Goal: Task Accomplishment & Management: Complete application form

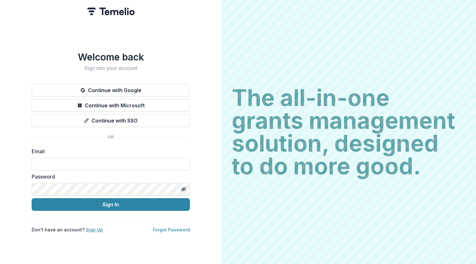
click at [88, 227] on link "Sign Up" at bounding box center [94, 229] width 17 height 5
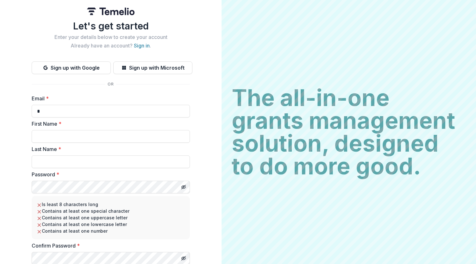
click at [52, 107] on input "*" at bounding box center [111, 111] width 158 height 13
type input "**********"
click at [72, 136] on input "First Name *" at bounding box center [111, 136] width 158 height 13
type input "***"
type input "*******"
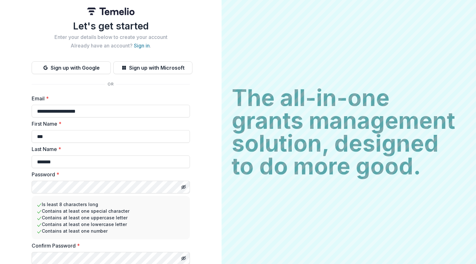
scroll to position [23, 0]
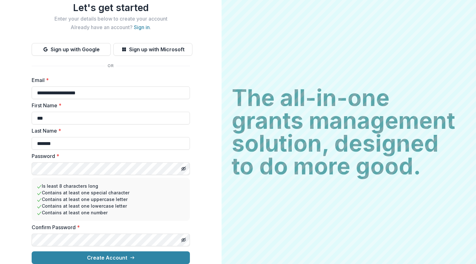
click at [106, 251] on button "Create Account" at bounding box center [111, 257] width 158 height 13
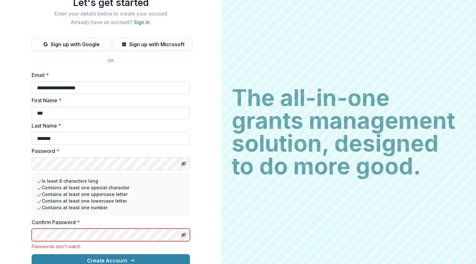
click at [184, 165] on icon "Toggle password visibility" at bounding box center [183, 163] width 5 height 5
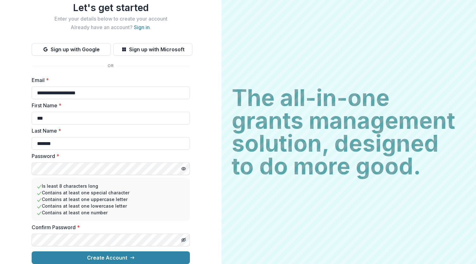
click at [100, 255] on button "Create Account" at bounding box center [111, 257] width 158 height 13
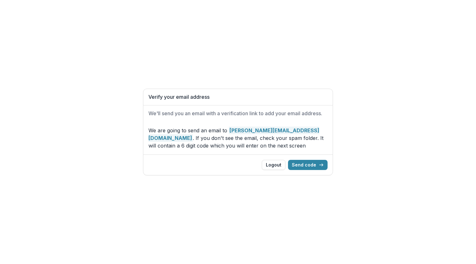
click at [311, 169] on button "Send code" at bounding box center [308, 165] width 40 height 10
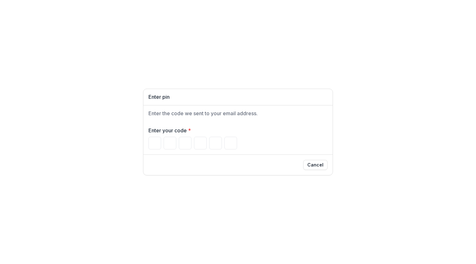
paste input "******"
type input "*"
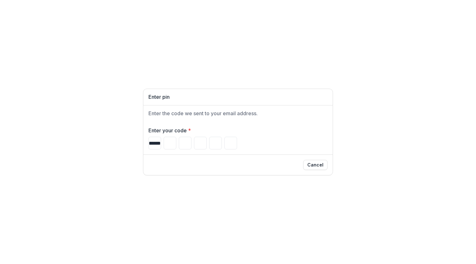
type input "*"
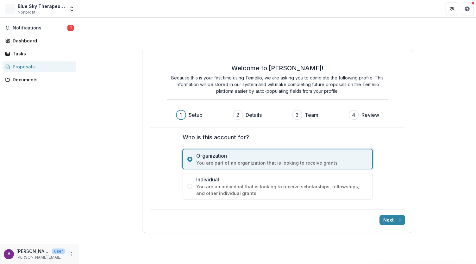
click at [393, 220] on button "Next" at bounding box center [393, 220] width 26 height 10
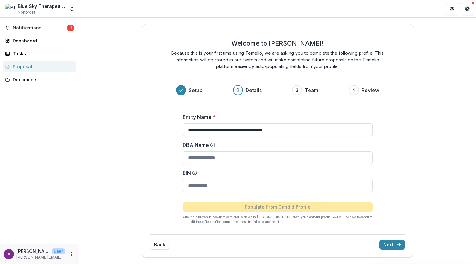
click at [242, 188] on input "EIN" at bounding box center [278, 185] width 190 height 13
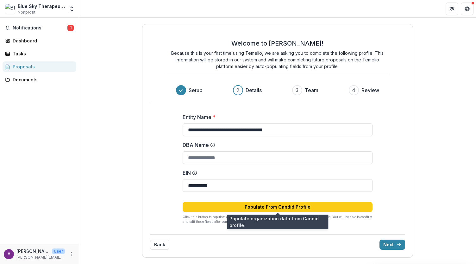
type input "**********"
click at [290, 205] on button "Populate From Candid Profile" at bounding box center [278, 207] width 190 height 10
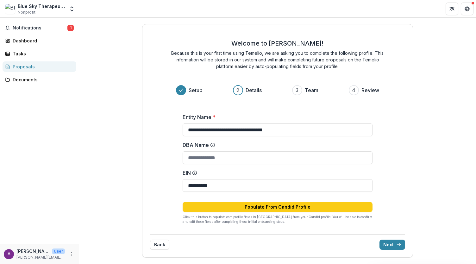
type input "**********"
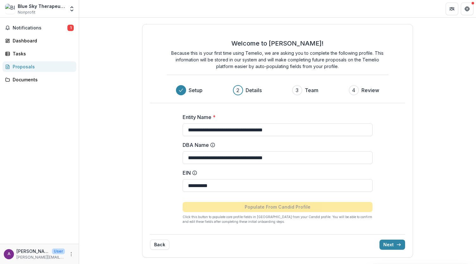
click at [391, 243] on button "Next" at bounding box center [393, 245] width 26 height 10
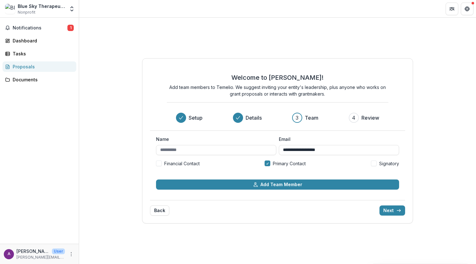
click at [203, 147] on input "Name" at bounding box center [216, 150] width 120 height 10
type input "**********"
click at [390, 212] on button "Next" at bounding box center [393, 210] width 26 height 10
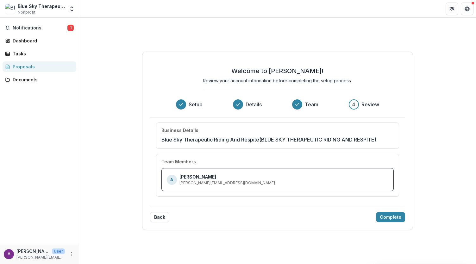
click at [387, 215] on button "Complete" at bounding box center [390, 217] width 29 height 10
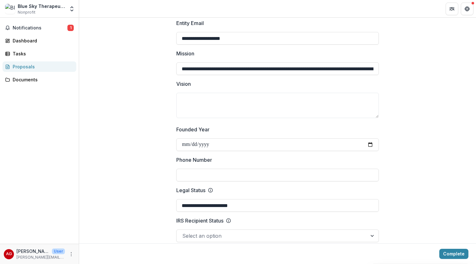
scroll to position [164, 0]
click at [209, 94] on textarea "Vision" at bounding box center [277, 104] width 203 height 25
paste textarea "**********"
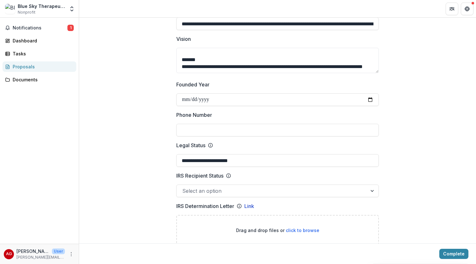
scroll to position [209, 0]
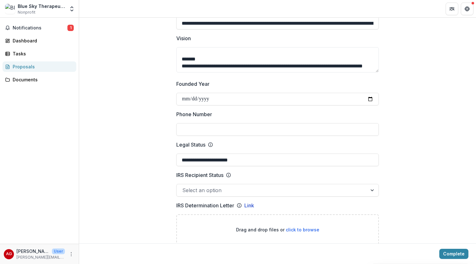
type textarea "**********"
click at [349, 131] on input "Phone Number" at bounding box center [277, 129] width 203 height 13
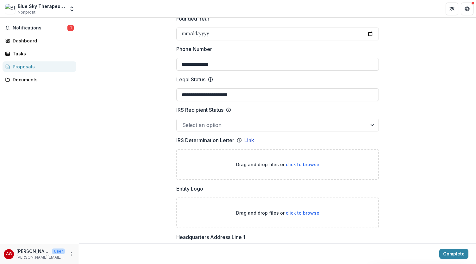
scroll to position [283, 0]
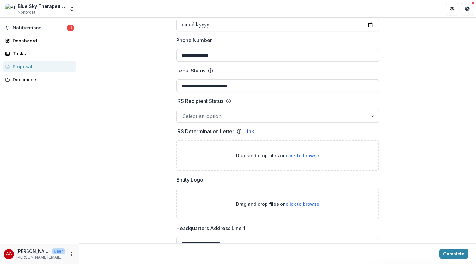
type input "**********"
click at [297, 156] on span "click to browse" at bounding box center [303, 155] width 34 height 5
type input "**********"
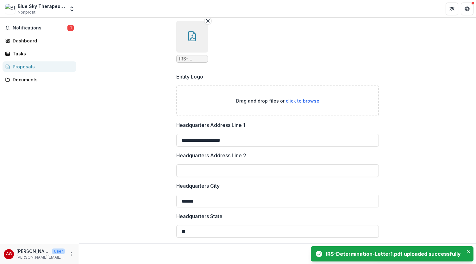
scroll to position [437, 0]
click at [301, 101] on span "click to browse" at bounding box center [303, 101] width 34 height 5
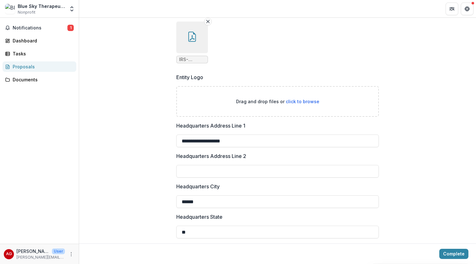
click at [298, 100] on span "click to browse" at bounding box center [303, 101] width 34 height 5
type input "**********"
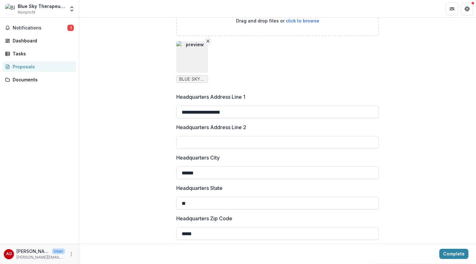
scroll to position [518, 0]
click at [247, 110] on input "**********" at bounding box center [277, 112] width 203 height 13
type input "**********"
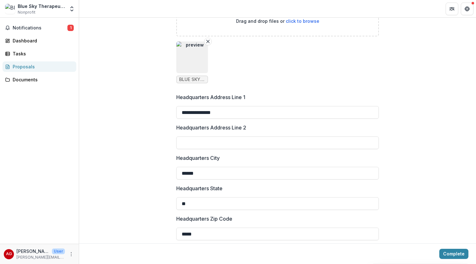
click at [204, 175] on input "******" at bounding box center [277, 173] width 203 height 13
type input "**********"
click at [336, 188] on label "Headquarters State" at bounding box center [275, 189] width 199 height 8
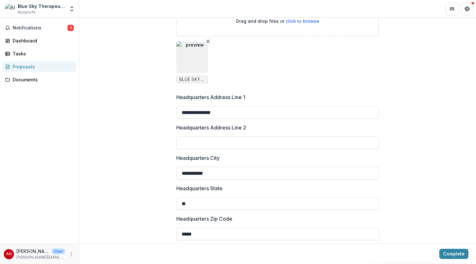
click at [336, 197] on input "**" at bounding box center [277, 203] width 203 height 13
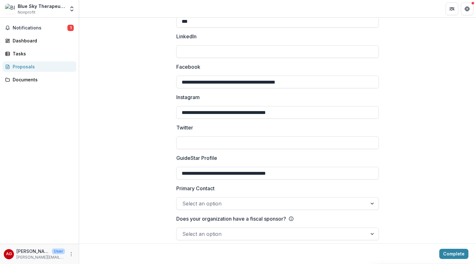
scroll to position [950, 0]
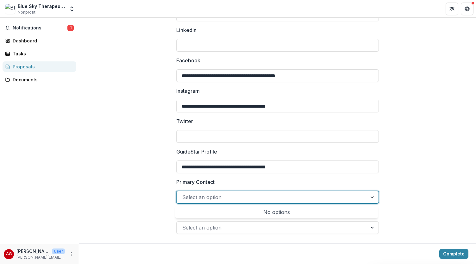
click at [354, 197] on div at bounding box center [271, 197] width 179 height 9
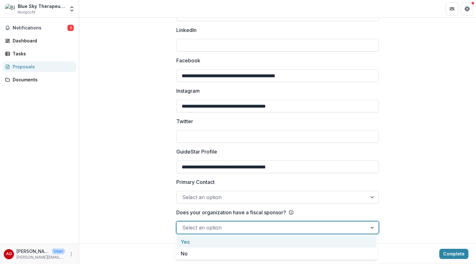
click at [371, 229] on div at bounding box center [372, 228] width 11 height 12
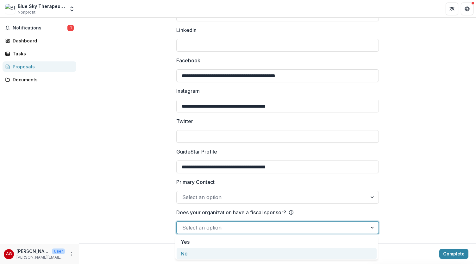
click at [360, 253] on div "No" at bounding box center [277, 254] width 200 height 12
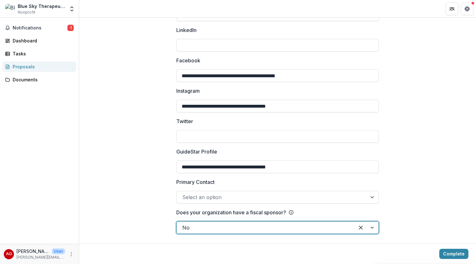
click at [370, 196] on div at bounding box center [372, 197] width 11 height 12
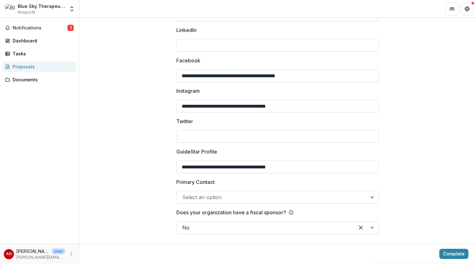
click at [451, 252] on button "Complete" at bounding box center [453, 254] width 29 height 10
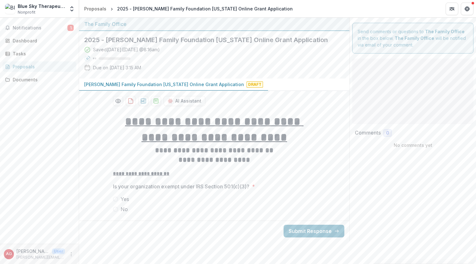
scroll to position [0, 0]
click at [116, 197] on span at bounding box center [115, 199] width 5 height 5
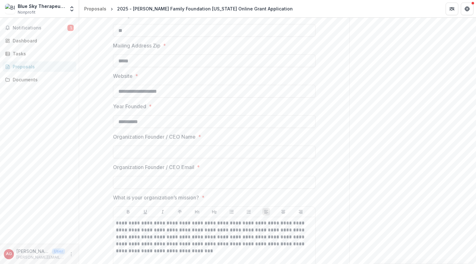
scroll to position [402, 0]
click at [230, 152] on input "Organization Founder / CEO Name *" at bounding box center [214, 151] width 203 height 13
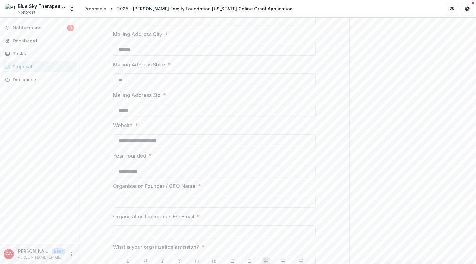
scroll to position [351, 0]
click at [227, 201] on input "Organization Founder / CEO Name *" at bounding box center [214, 202] width 203 height 13
click at [205, 203] on input "**********" at bounding box center [214, 202] width 203 height 13
type input "**********"
click at [177, 231] on input "Organization Founder / CEO Email *" at bounding box center [214, 233] width 203 height 13
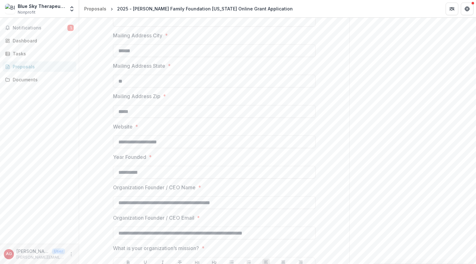
type input "**********"
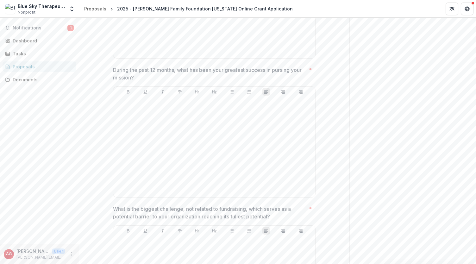
scroll to position [674, 0]
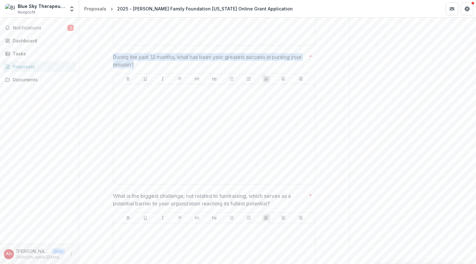
drag, startPoint x: 154, startPoint y: 62, endPoint x: 112, endPoint y: 49, distance: 44.0
copy div "**********"
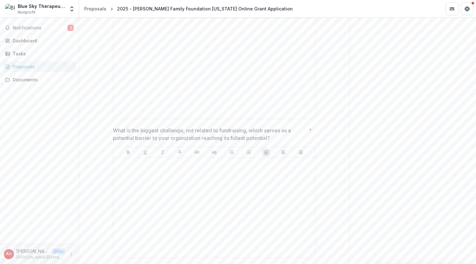
scroll to position [739, 0]
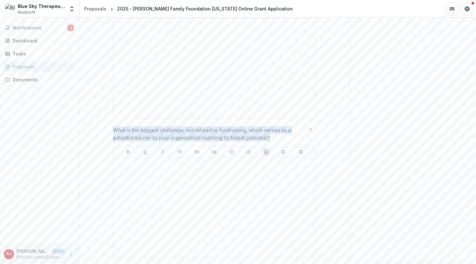
drag, startPoint x: 276, startPoint y: 137, endPoint x: 103, endPoint y: 130, distance: 172.7
copy p "What is the biggest challenge, not related to fundraising, which serves as a po…"
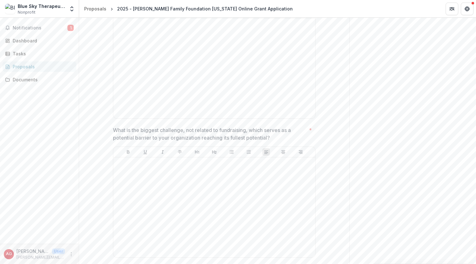
click at [255, 132] on span "Evaluate the qualifications and talent level of your staff. *" at bounding box center [212, 135] width 199 height 8
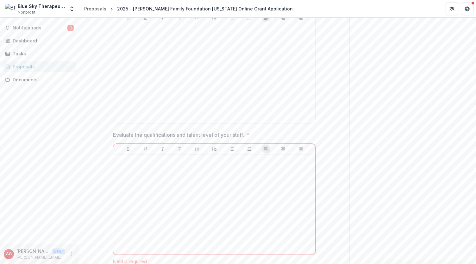
click at [220, 133] on p "Evaluate the qualifications and talent level of your staff." at bounding box center [178, 135] width 131 height 8
drag, startPoint x: 245, startPoint y: 134, endPoint x: 106, endPoint y: 130, distance: 139.0
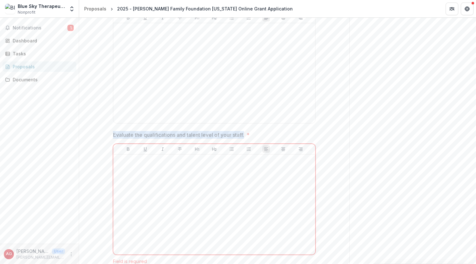
copy p "Evaluate the qualifications and talent level of your staff."
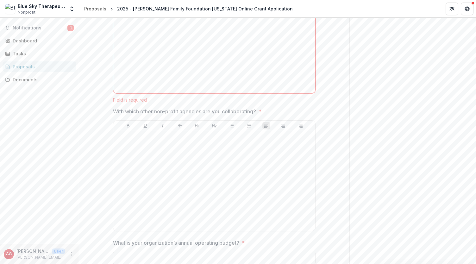
scroll to position [1036, 0]
click at [221, 109] on p "With which other non-profit agencies are you collaborating?" at bounding box center [184, 111] width 143 height 8
click at [258, 108] on span "With which other non-profit agencies are you collaborating? *" at bounding box center [212, 111] width 199 height 8
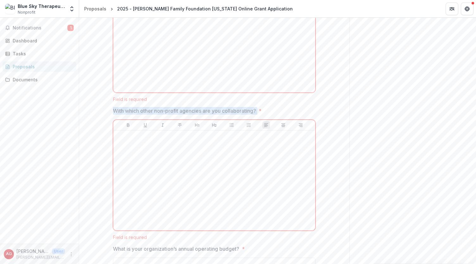
drag, startPoint x: 258, startPoint y: 108, endPoint x: 106, endPoint y: 110, distance: 151.7
copy p "With which other non-profit agencies are you collaborating?"
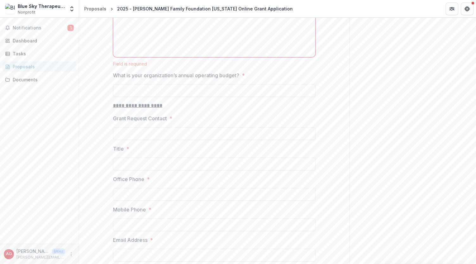
scroll to position [1210, 0]
click at [205, 133] on input "Grant Request Contact *" at bounding box center [214, 133] width 203 height 13
type input "**********"
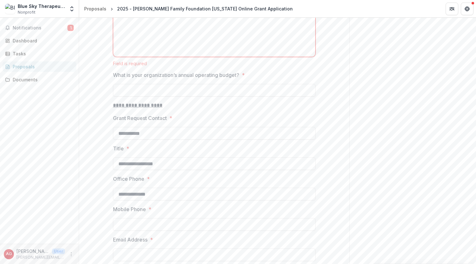
click at [156, 225] on input "Mobile Phone *" at bounding box center [214, 224] width 203 height 13
type input "**********"
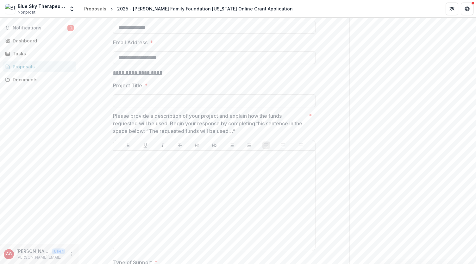
scroll to position [1407, 0]
click at [141, 82] on label "Project Title *" at bounding box center [212, 85] width 199 height 8
click at [141, 94] on input "Project Title *" at bounding box center [214, 100] width 203 height 13
drag, startPoint x: 141, startPoint y: 82, endPoint x: 107, endPoint y: 82, distance: 34.2
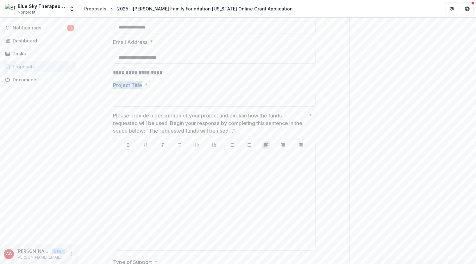
copy p "Project Title"
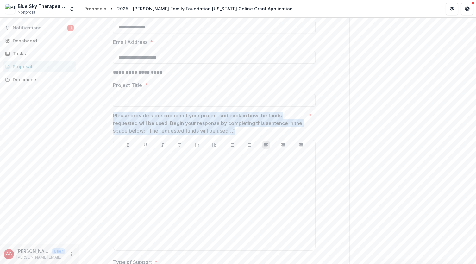
drag, startPoint x: 237, startPoint y: 129, endPoint x: 108, endPoint y: 116, distance: 129.8
copy p "Please provide a description of your project and explain how the funds requeste…"
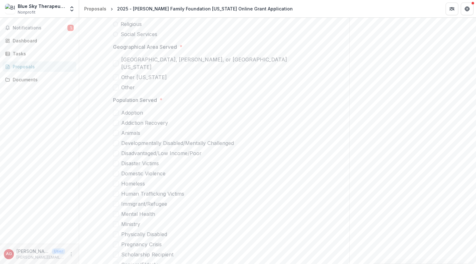
scroll to position [1795, 0]
click at [116, 140] on span at bounding box center [116, 143] width 6 height 6
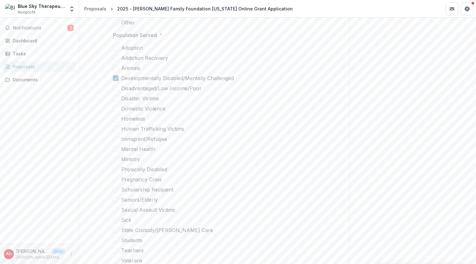
scroll to position [1860, 0]
click at [116, 146] on span at bounding box center [116, 149] width 6 height 6
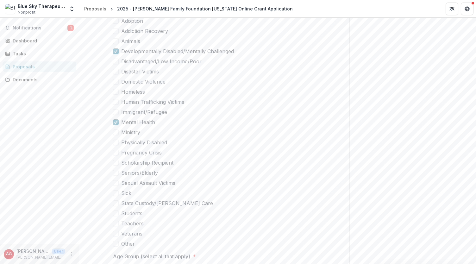
scroll to position [1888, 0]
click at [114, 138] on span at bounding box center [116, 141] width 6 height 6
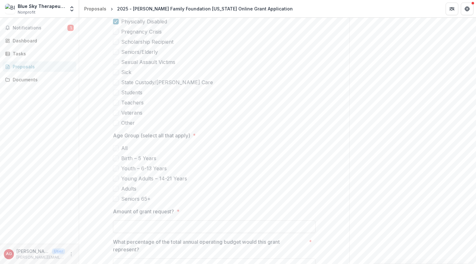
scroll to position [2007, 0]
click at [115, 166] on span at bounding box center [116, 169] width 6 height 6
click at [115, 176] on span at bounding box center [116, 179] width 6 height 6
click at [114, 186] on span at bounding box center [116, 189] width 6 height 6
click at [114, 197] on span at bounding box center [116, 200] width 6 height 6
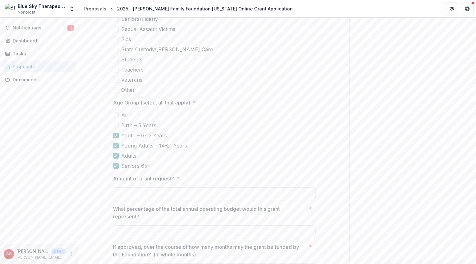
scroll to position [2049, 0]
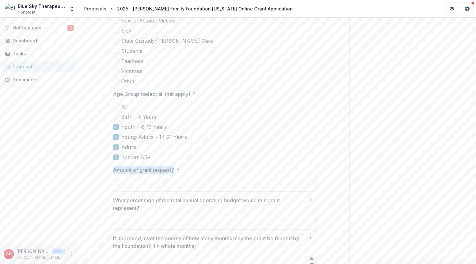
drag, startPoint x: 175, startPoint y: 160, endPoint x: 108, endPoint y: 161, distance: 66.5
copy p "Amount of grant request?"
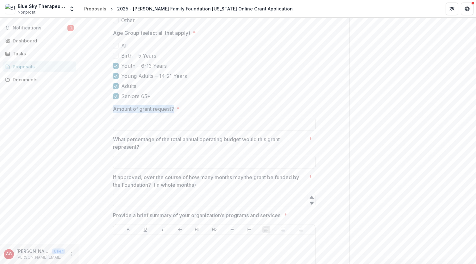
scroll to position [2116, 0]
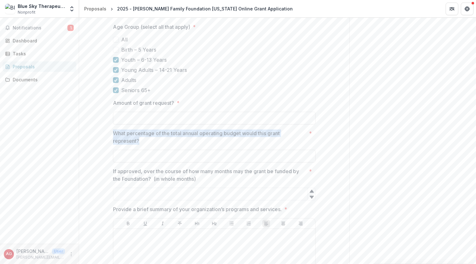
drag, startPoint x: 142, startPoint y: 131, endPoint x: 100, endPoint y: 125, distance: 42.1
copy p "What percentage of the total annual operating budget would this grant represent?"
drag, startPoint x: 201, startPoint y: 169, endPoint x: 112, endPoint y: 152, distance: 90.2
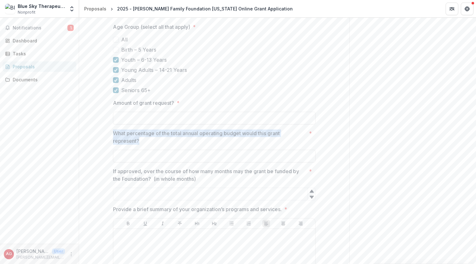
copy div "If approved, over the course of how many months may the grant be funded by the …"
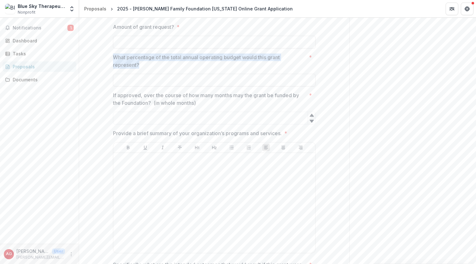
scroll to position [2201, 0]
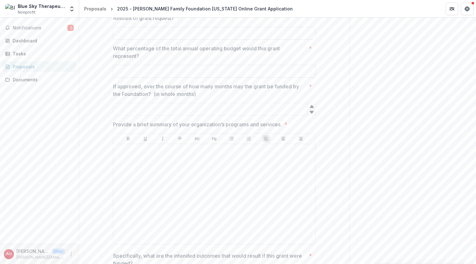
click at [298, 121] on span "Provide a brief summary of your organization’s programs and services. *" at bounding box center [212, 125] width 199 height 8
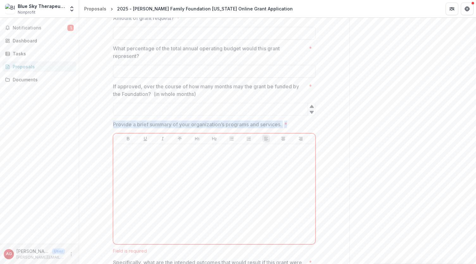
drag, startPoint x: 298, startPoint y: 115, endPoint x: 107, endPoint y: 115, distance: 190.6
copy span "Provide a brief summary of your organization’s programs and services. *"
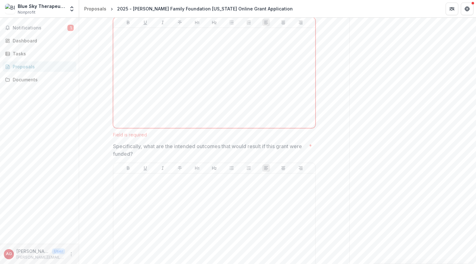
scroll to position [2318, 0]
click at [135, 145] on p "Specifically, what are the intended outcomes that would result if this grant we…" at bounding box center [209, 149] width 193 height 15
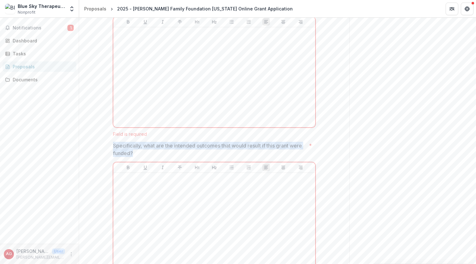
drag, startPoint x: 135, startPoint y: 145, endPoint x: 102, endPoint y: 131, distance: 35.8
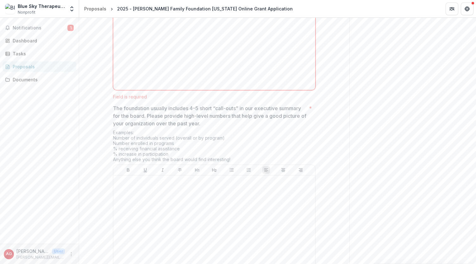
scroll to position [2502, 0]
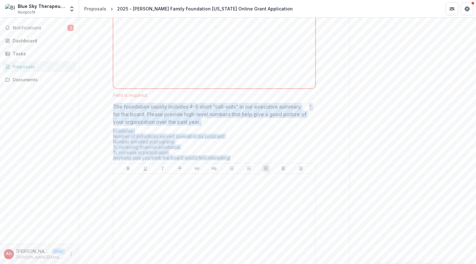
drag, startPoint x: 234, startPoint y: 147, endPoint x: 110, endPoint y: 93, distance: 135.4
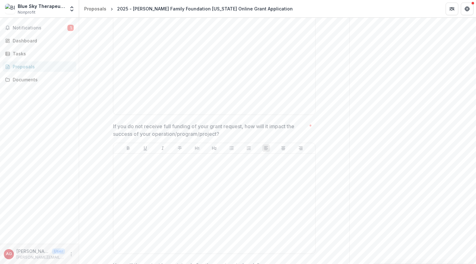
scroll to position [2662, 0]
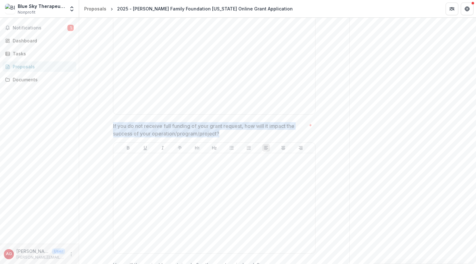
drag, startPoint x: 228, startPoint y: 122, endPoint x: 101, endPoint y: 112, distance: 127.3
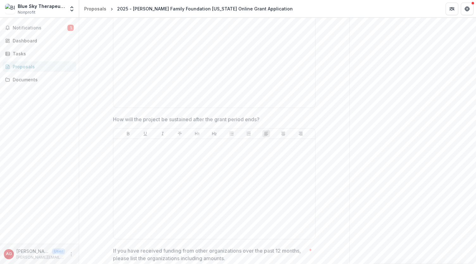
scroll to position [2824, 0]
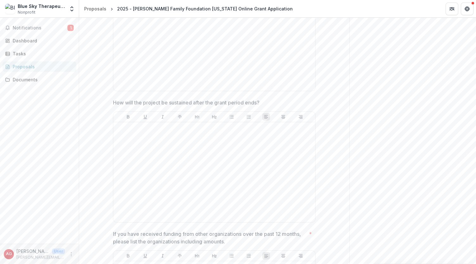
click at [268, 99] on span "How will the project be sustained after the grant period ends?" at bounding box center [212, 103] width 199 height 8
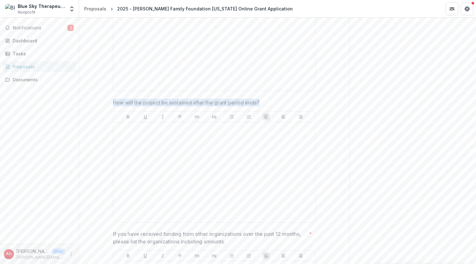
click at [268, 99] on span "How will the project be sustained after the grant period ends?" at bounding box center [212, 103] width 199 height 8
drag, startPoint x: 268, startPoint y: 89, endPoint x: 110, endPoint y: 88, distance: 158.0
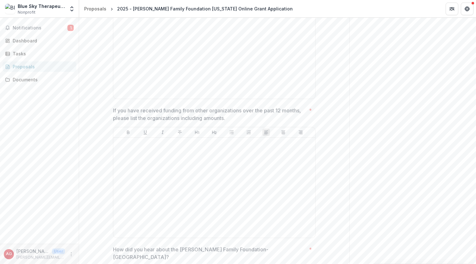
scroll to position [2948, 0]
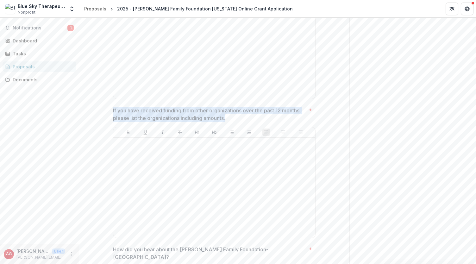
drag, startPoint x: 231, startPoint y: 106, endPoint x: 109, endPoint y: 101, distance: 122.6
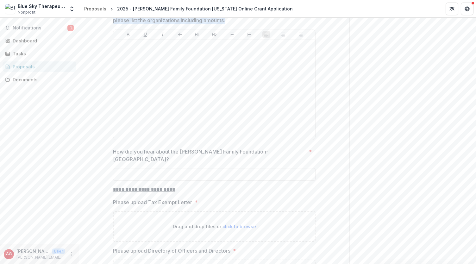
scroll to position [3046, 0]
click at [267, 148] on label "How did you hear about the [PERSON_NAME] Family Foundation-[GEOGRAPHIC_DATA]? *" at bounding box center [212, 155] width 199 height 15
click at [267, 168] on input "How did you hear about the [PERSON_NAME] Family Foundation-[GEOGRAPHIC_DATA]? *" at bounding box center [214, 174] width 203 height 13
click at [267, 148] on label "How did you hear about the [PERSON_NAME] Family Foundation-[GEOGRAPHIC_DATA]? *" at bounding box center [212, 155] width 199 height 15
click at [267, 168] on input "How did you hear about the [PERSON_NAME] Family Foundation-[GEOGRAPHIC_DATA]? *" at bounding box center [214, 174] width 203 height 13
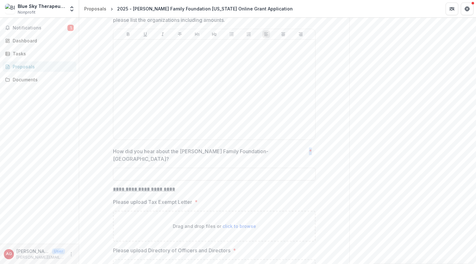
click at [267, 148] on label "How did you hear about the [PERSON_NAME] Family Foundation-[GEOGRAPHIC_DATA]? *" at bounding box center [212, 155] width 199 height 15
click at [267, 168] on input "How did you hear about the [PERSON_NAME] Family Foundation-[GEOGRAPHIC_DATA]? *" at bounding box center [214, 174] width 203 height 13
click at [156, 148] on p "How did you hear about the [PERSON_NAME] Family Foundation-[GEOGRAPHIC_DATA]?" at bounding box center [209, 155] width 193 height 15
click at [156, 168] on input "How did you hear about the [PERSON_NAME] Family Foundation-[GEOGRAPHIC_DATA]? *" at bounding box center [214, 174] width 203 height 13
click at [156, 148] on p "How did you hear about the [PERSON_NAME] Family Foundation-[GEOGRAPHIC_DATA]?" at bounding box center [209, 155] width 193 height 15
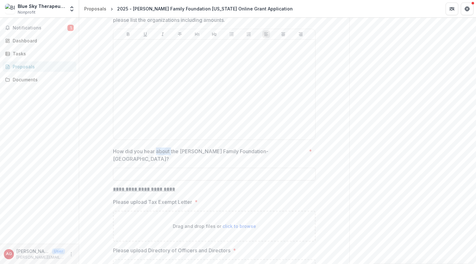
click at [156, 168] on input "How did you hear about the [PERSON_NAME] Family Foundation-[GEOGRAPHIC_DATA]? *" at bounding box center [214, 174] width 203 height 13
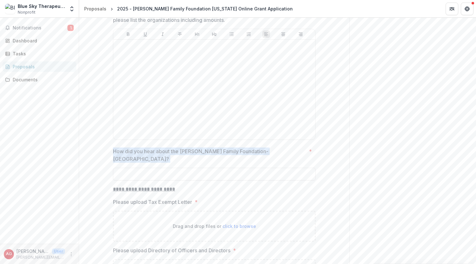
click at [156, 148] on p "How did you hear about the [PERSON_NAME] Family Foundation-[GEOGRAPHIC_DATA]?" at bounding box center [209, 155] width 193 height 15
click at [156, 168] on input "How did you hear about the [PERSON_NAME] Family Foundation-[GEOGRAPHIC_DATA]? *" at bounding box center [214, 174] width 203 height 13
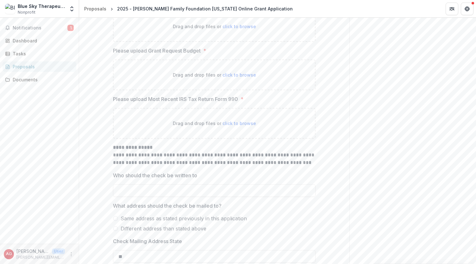
scroll to position [3394, 0]
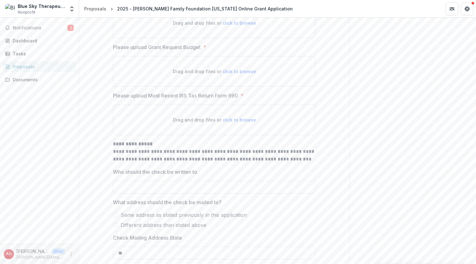
click at [288, 181] on input "Who should the check be written to" at bounding box center [214, 187] width 203 height 13
type input "**********"
click at [115, 212] on span at bounding box center [115, 214] width 5 height 5
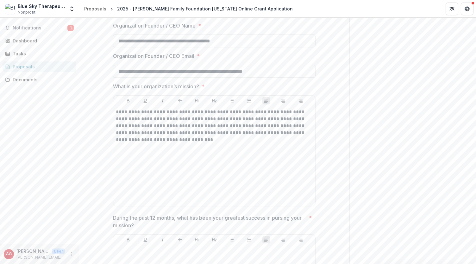
scroll to position [627, 0]
